Goal: Transaction & Acquisition: Purchase product/service

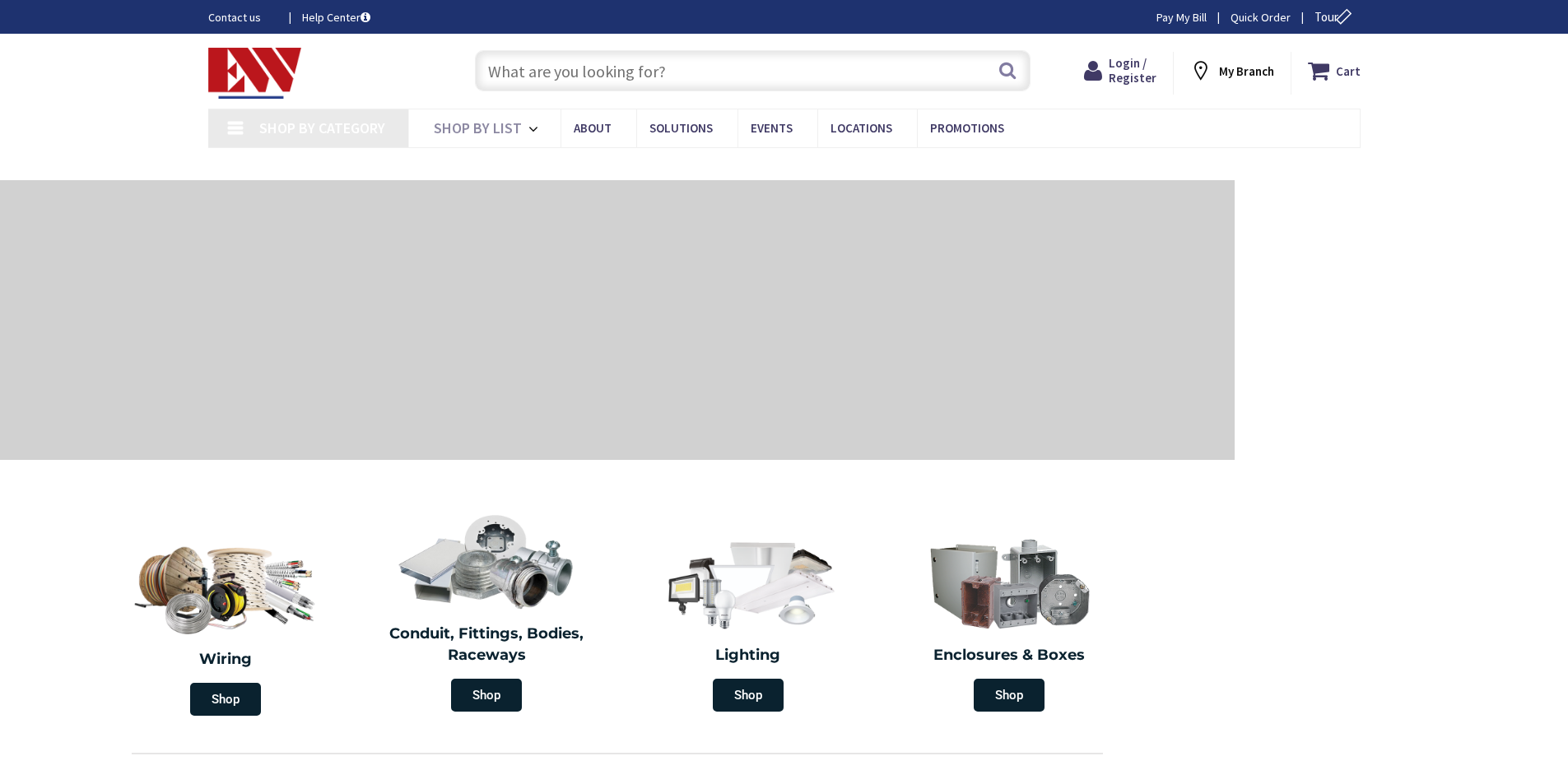
click at [541, 70] on input "text" at bounding box center [752, 70] width 556 height 41
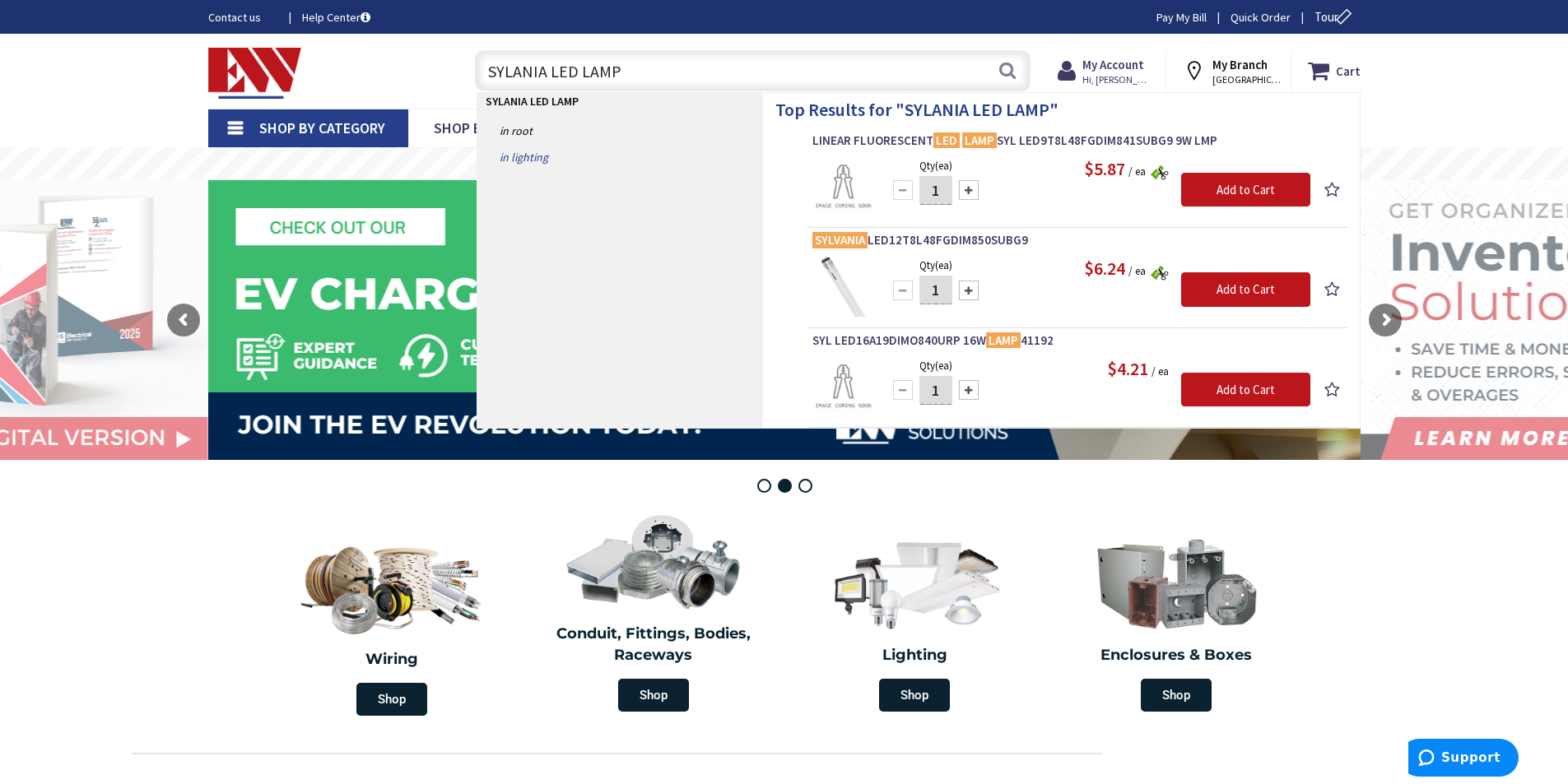
type input "SYLANIA LED LAMP"
click at [515, 153] on link "in Lighting" at bounding box center [620, 157] width 285 height 26
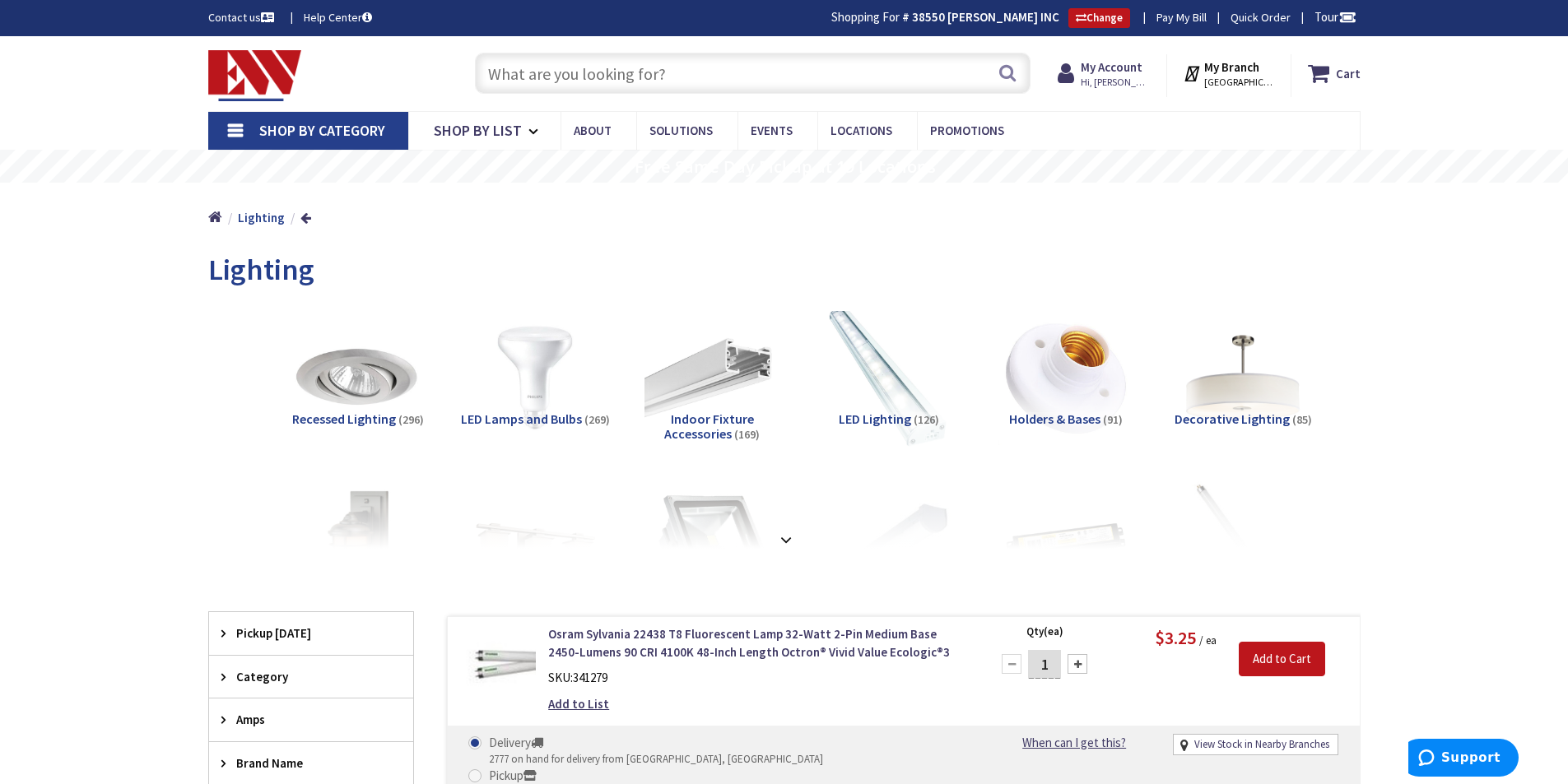
click at [884, 384] on img at bounding box center [888, 376] width 149 height 149
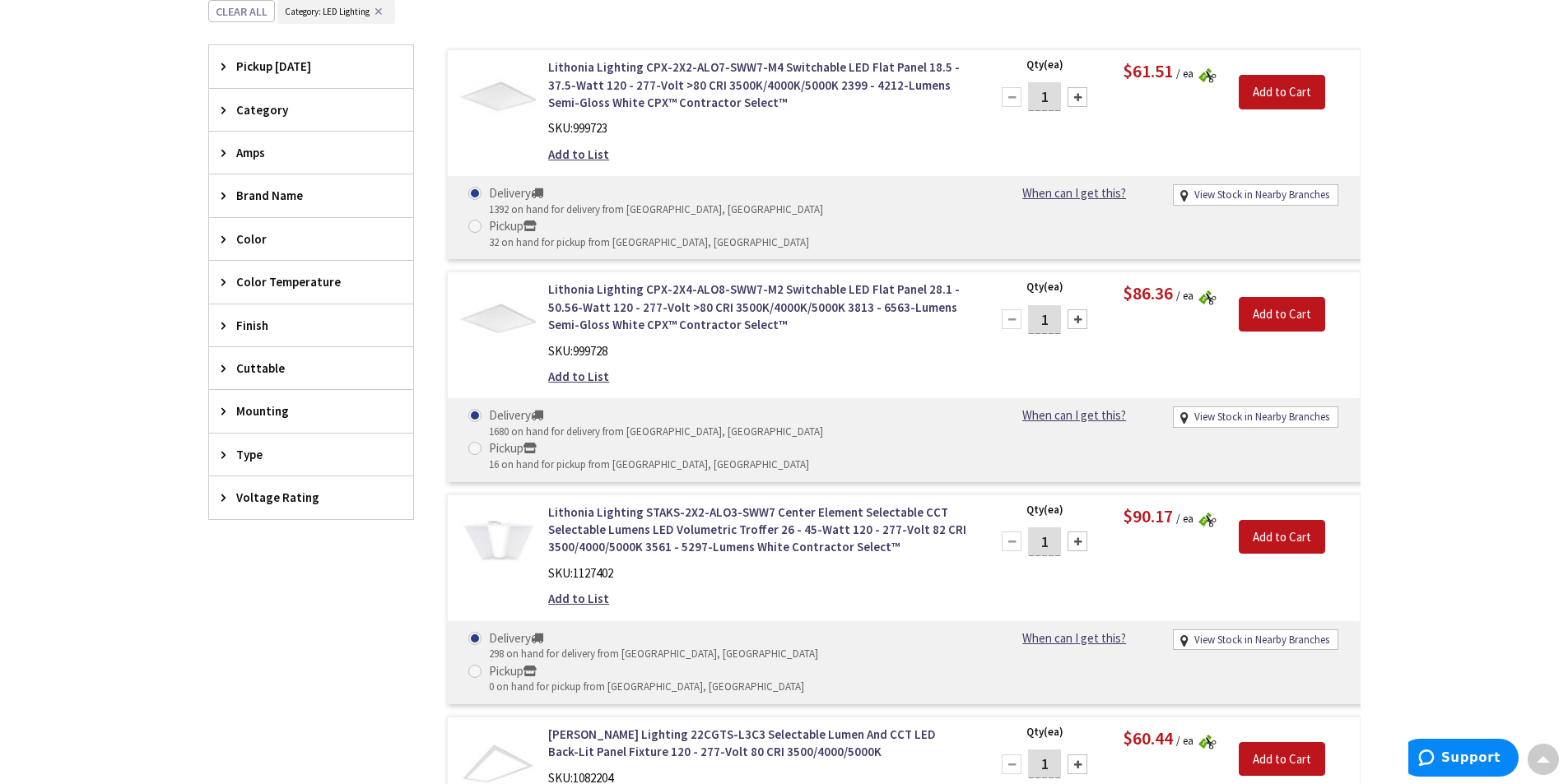
scroll to position [1075, 0]
